Goal: Entertainment & Leisure: Browse casually

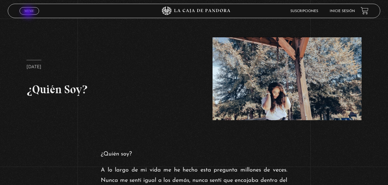
click at [29, 13] on link "Menu Cerrar" at bounding box center [30, 10] width 20 height 7
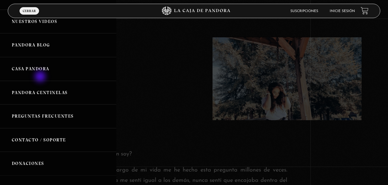
scroll to position [86, 0]
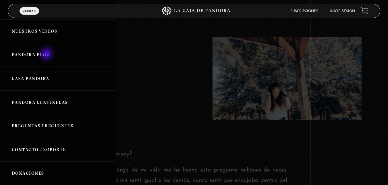
click at [47, 55] on link "Pandora Blog" at bounding box center [58, 55] width 116 height 24
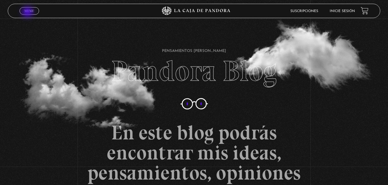
click at [28, 13] on span "Menu" at bounding box center [28, 10] width 9 height 3
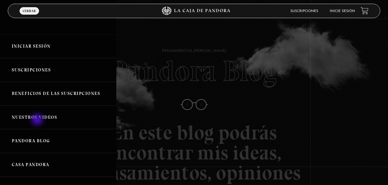
click at [38, 120] on link "Nuestros Videos" at bounding box center [58, 118] width 116 height 24
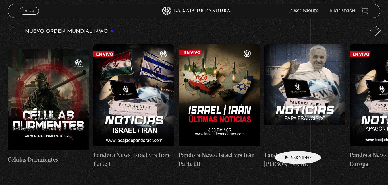
scroll to position [86, 0]
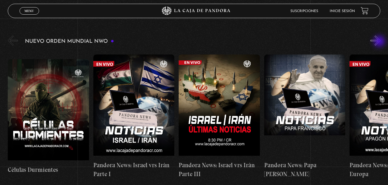
click at [380, 42] on button "»" at bounding box center [375, 41] width 10 height 10
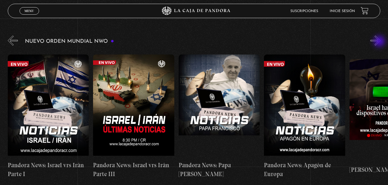
click at [380, 42] on button "»" at bounding box center [375, 41] width 10 height 10
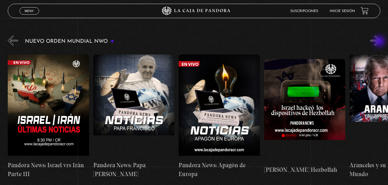
click at [380, 42] on button "»" at bounding box center [375, 41] width 10 height 10
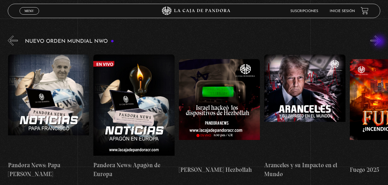
scroll to position [0, 256]
click at [380, 42] on button "»" at bounding box center [375, 41] width 10 height 10
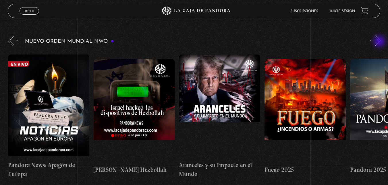
scroll to position [0, 341]
click at [380, 42] on button "»" at bounding box center [375, 41] width 10 height 10
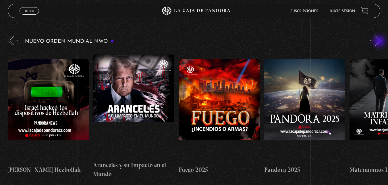
click at [380, 42] on button "»" at bounding box center [375, 41] width 10 height 10
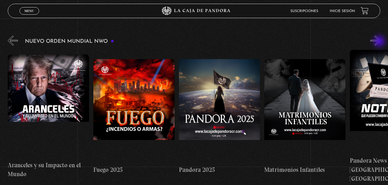
click at [380, 42] on button "»" at bounding box center [375, 41] width 10 height 10
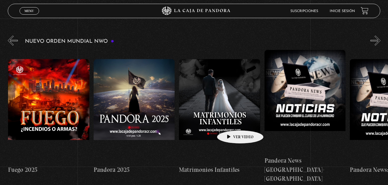
scroll to position [0, 598]
